Goal: Information Seeking & Learning: Learn about a topic

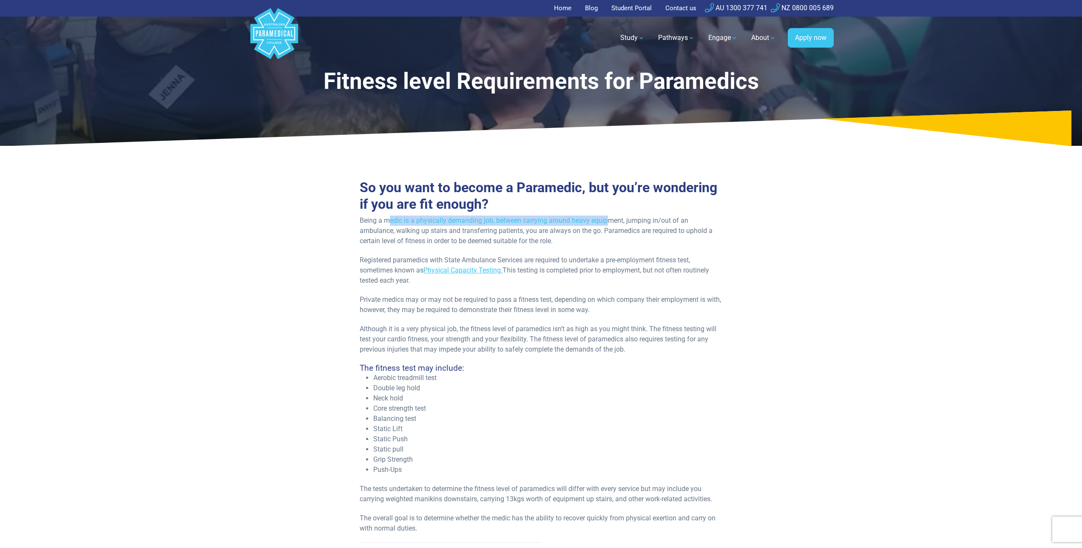
drag, startPoint x: 391, startPoint y: 219, endPoint x: 608, endPoint y: 224, distance: 216.9
click at [608, 224] on p "Being a medic is a physically demanding job, between carrying around heavy equi…" at bounding box center [541, 231] width 363 height 31
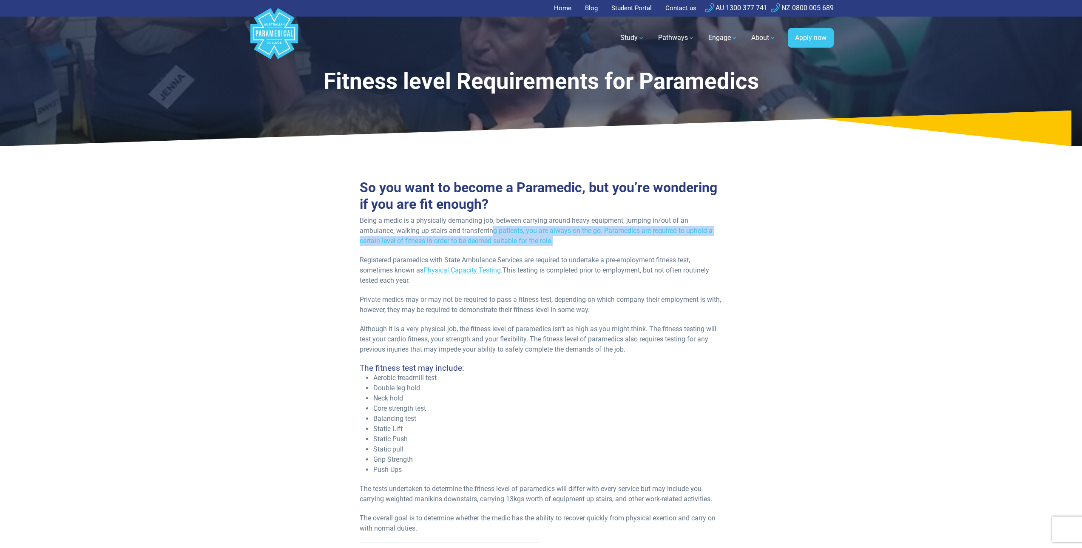
drag, startPoint x: 491, startPoint y: 229, endPoint x: 601, endPoint y: 236, distance: 109.9
click at [601, 236] on p "Being a medic is a physically demanding job, between carrying around heavy equi…" at bounding box center [541, 231] width 363 height 31
click at [488, 237] on p "Being a medic is a physically demanding job, between carrying around heavy equi…" at bounding box center [541, 231] width 363 height 31
drag, startPoint x: 488, startPoint y: 237, endPoint x: 470, endPoint y: 237, distance: 17.9
click at [486, 237] on p "Being a medic is a physically demanding job, between carrying around heavy equi…" at bounding box center [541, 231] width 363 height 31
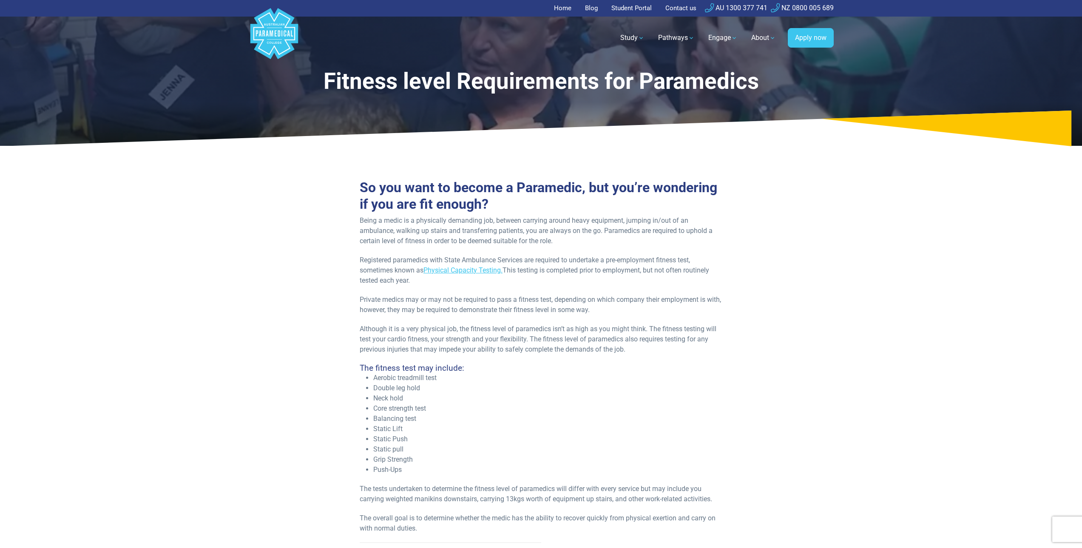
click at [392, 248] on div "So you want to become a Paramedic, but you’re wondering if you are fit enough? …" at bounding box center [541, 468] width 363 height 578
drag, startPoint x: 395, startPoint y: 256, endPoint x: 721, endPoint y: 256, distance: 326.9
click at [721, 256] on p "Registered paramedics with State Ambulance Services are required to undertake a…" at bounding box center [541, 270] width 363 height 31
click at [653, 258] on p "Registered paramedics with State Ambulance Services are required to undertake a…" at bounding box center [541, 270] width 363 height 31
click at [480, 270] on link "Physical Capacity Testing." at bounding box center [462, 270] width 79 height 8
